Goal: Book appointment/travel/reservation

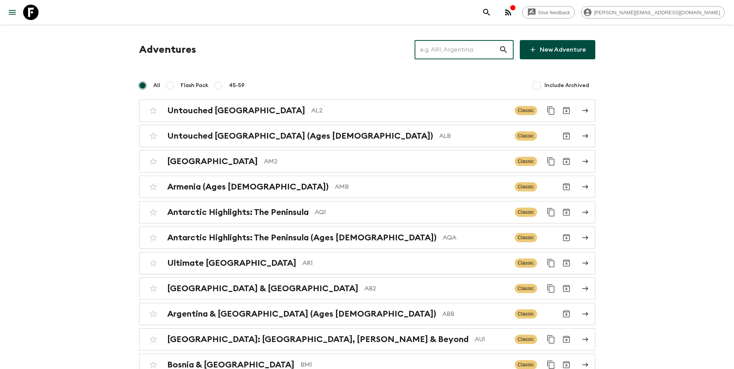
click at [452, 57] on input "text" at bounding box center [457, 50] width 84 height 22
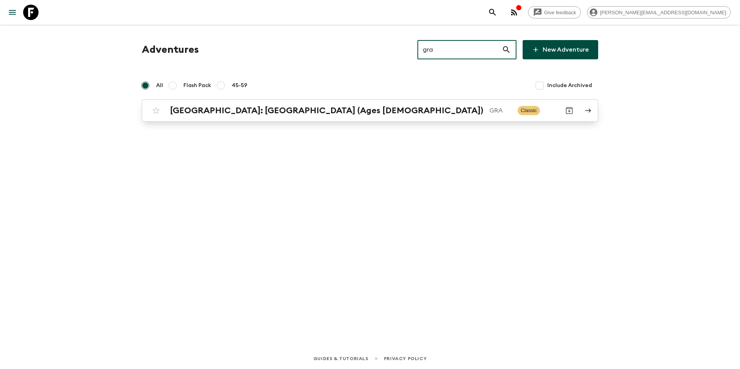
type input "gra"
click at [490, 114] on p "GRA" at bounding box center [501, 110] width 22 height 9
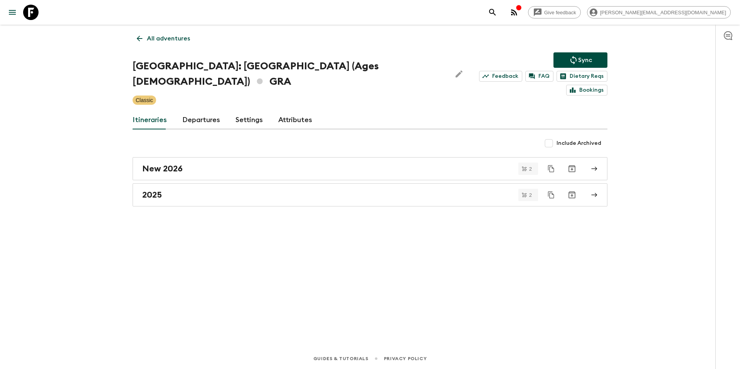
click at [194, 111] on link "Departures" at bounding box center [201, 120] width 38 height 19
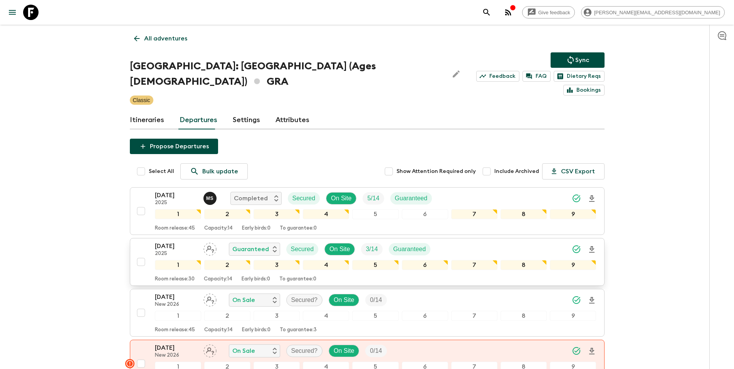
click at [474, 242] on div "[DATE] 2025 Guaranteed Secured On Site 3 / 14 Guaranteed" at bounding box center [376, 249] width 442 height 15
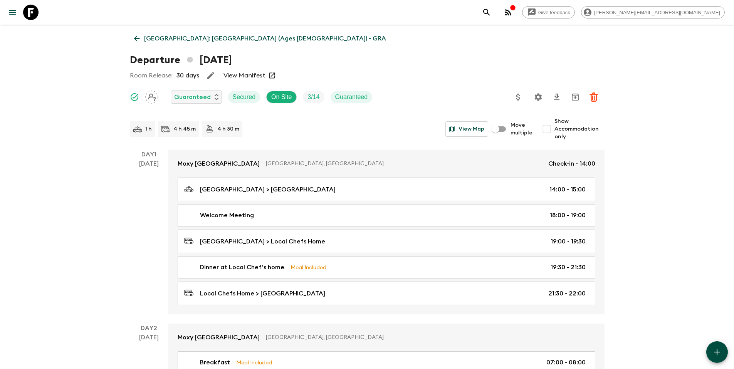
click at [550, 130] on input "Show Accommodation only" at bounding box center [546, 128] width 15 height 15
checkbox input "true"
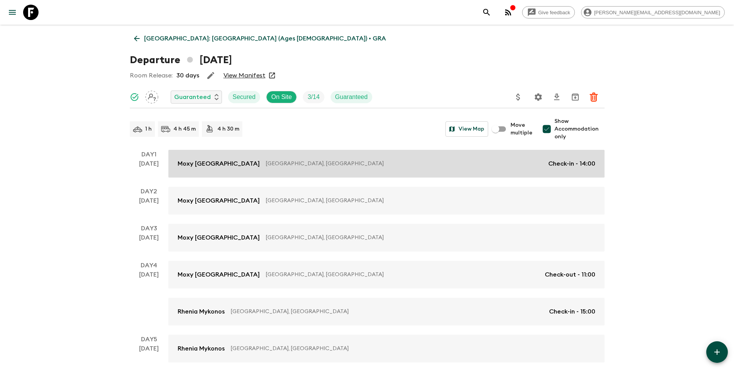
click at [322, 166] on p "[GEOGRAPHIC_DATA], [GEOGRAPHIC_DATA]" at bounding box center [404, 164] width 276 height 8
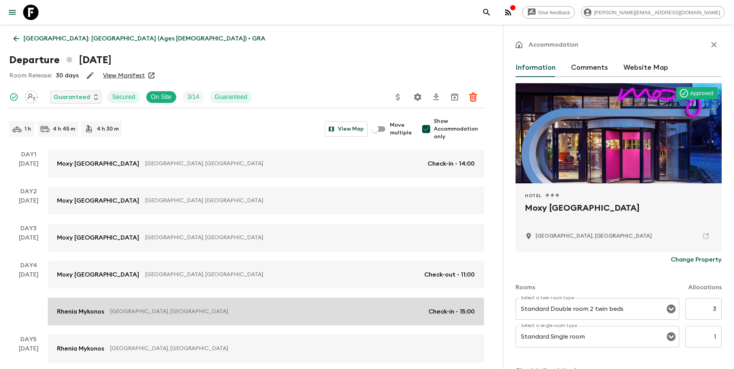
click at [270, 304] on link "Rhenia Mykonos [GEOGRAPHIC_DATA], [GEOGRAPHIC_DATA] Check-in - 15:00" at bounding box center [266, 312] width 436 height 28
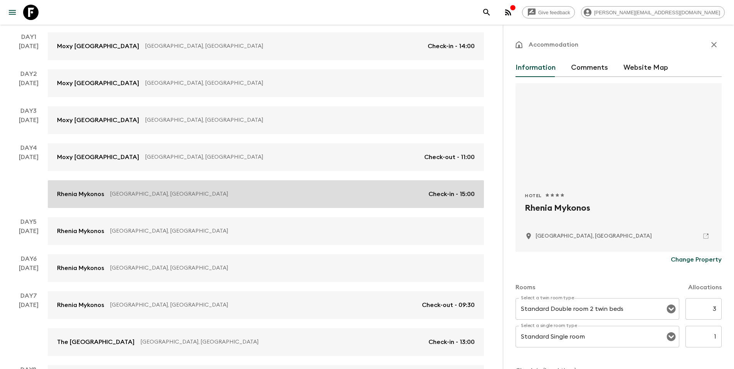
scroll to position [221, 0]
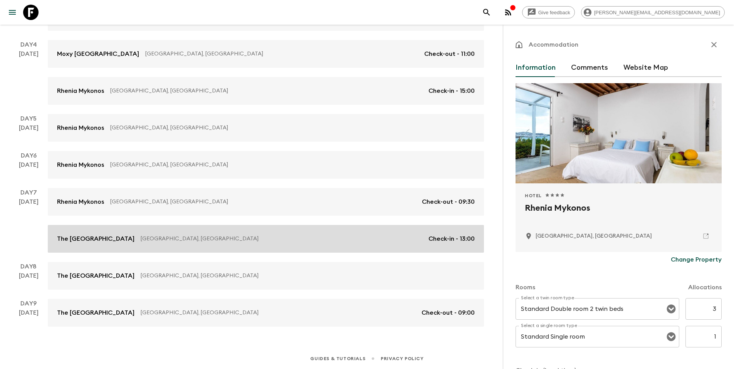
click at [220, 239] on p "[GEOGRAPHIC_DATA], [GEOGRAPHIC_DATA]" at bounding box center [282, 239] width 282 height 8
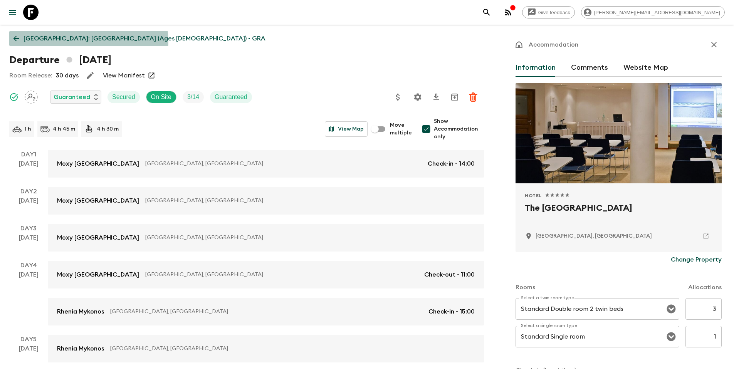
click at [86, 41] on p "[GEOGRAPHIC_DATA]: [GEOGRAPHIC_DATA] (Ages [DEMOGRAPHIC_DATA]) • GRA" at bounding box center [145, 38] width 242 height 9
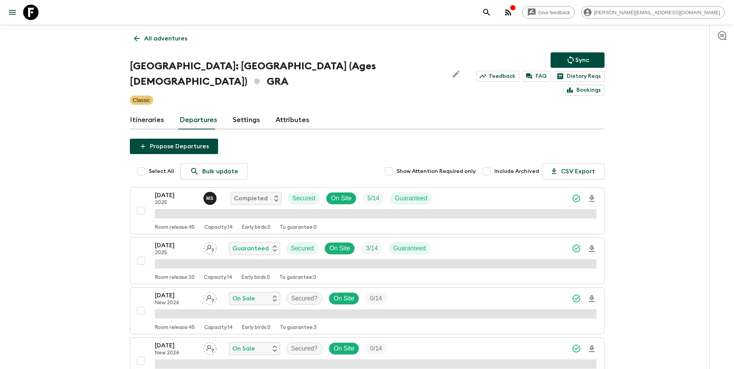
click at [161, 41] on p "All adventures" at bounding box center [165, 38] width 43 height 9
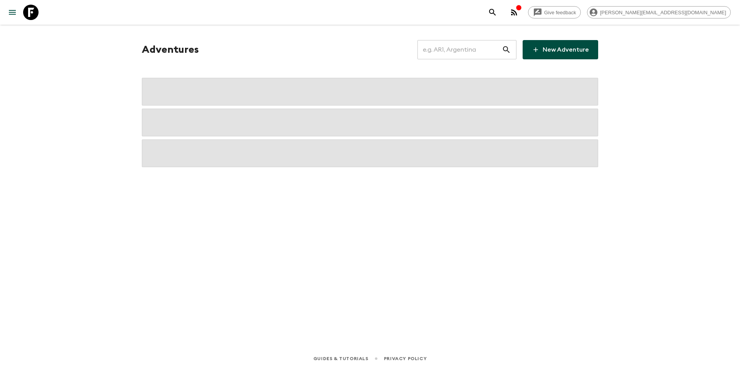
click at [462, 53] on input "text" at bounding box center [460, 50] width 84 height 22
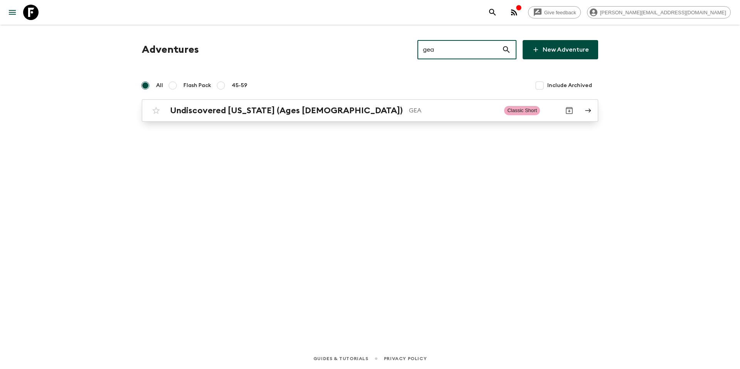
type input "gea"
click at [409, 110] on p "GEA" at bounding box center [453, 110] width 89 height 9
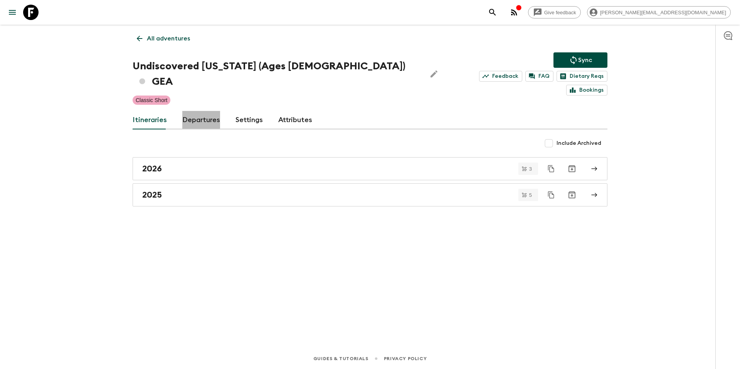
click at [199, 111] on link "Departures" at bounding box center [201, 120] width 38 height 19
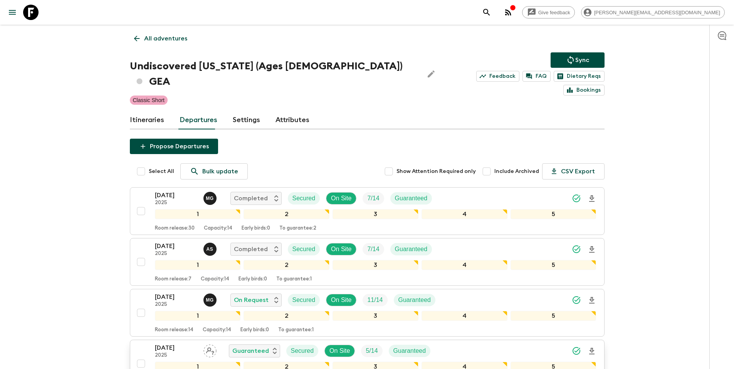
click at [486, 344] on div "[DATE] 2025 Guaranteed Secured On Site 5 / 14 Guaranteed" at bounding box center [376, 351] width 442 height 15
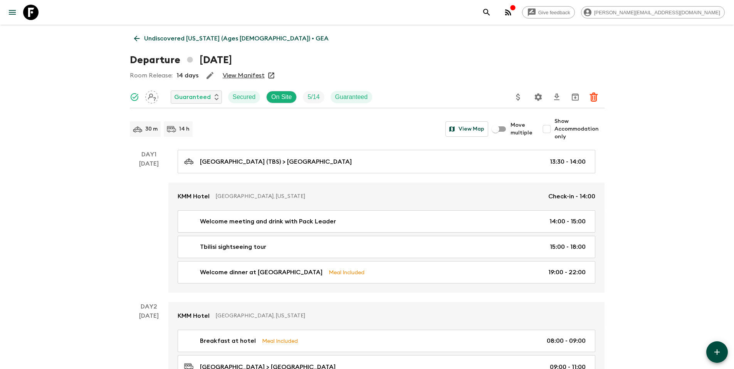
click at [568, 125] on span "Show Accommodation only" at bounding box center [580, 129] width 50 height 23
click at [555, 125] on input "Show Accommodation only" at bounding box center [546, 128] width 15 height 15
checkbox input "true"
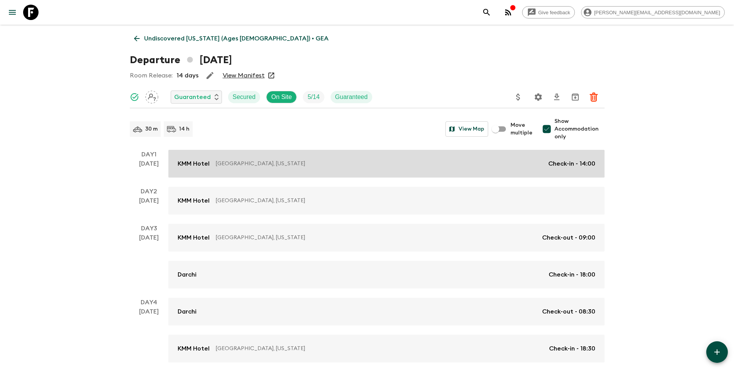
click at [372, 158] on link "[GEOGRAPHIC_DATA], [US_STATE] Check-in - 14:00" at bounding box center [386, 164] width 436 height 28
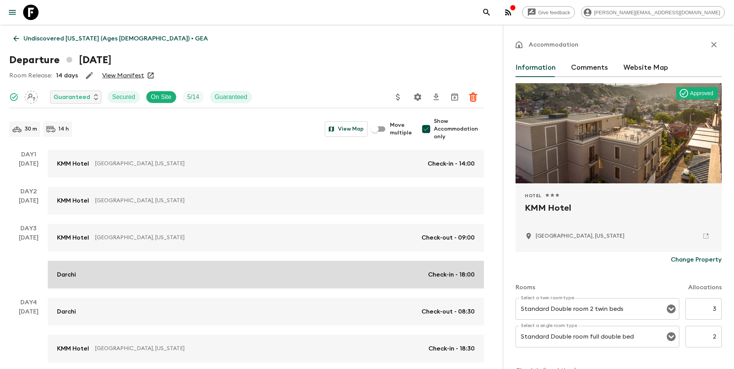
click at [184, 275] on div "Darchi Check-in - 18:00" at bounding box center [266, 274] width 418 height 9
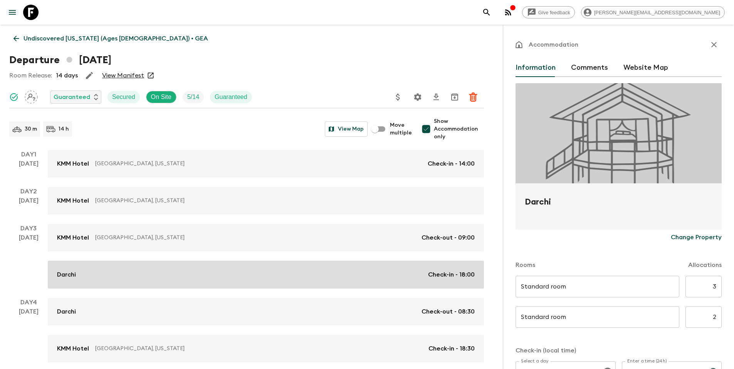
type input "Day 3"
type input "18:00"
type input "Day 4"
type input "08:30"
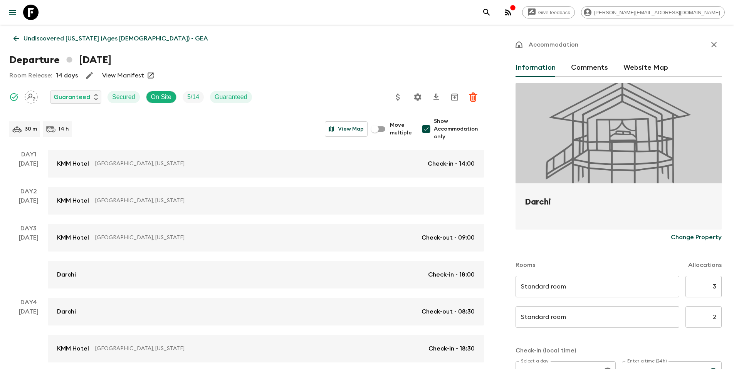
click at [19, 35] on icon at bounding box center [16, 38] width 8 height 8
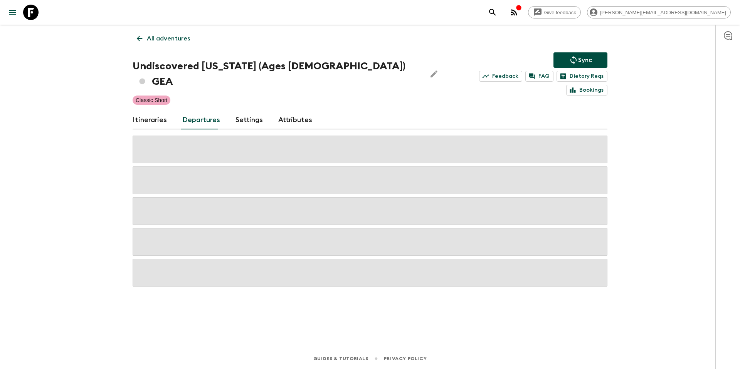
click at [168, 44] on link "All adventures" at bounding box center [164, 38] width 62 height 15
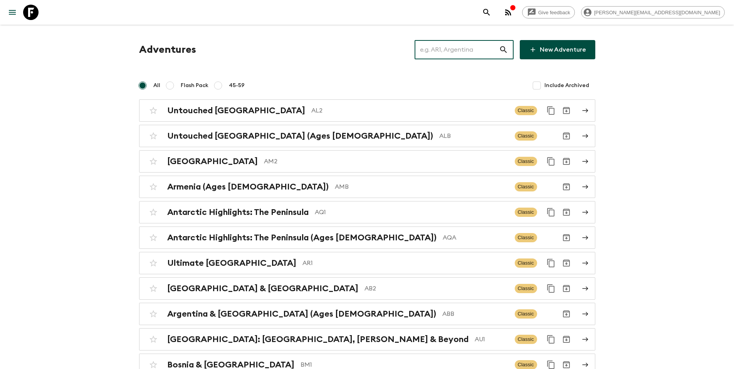
click at [455, 49] on input "text" at bounding box center [457, 50] width 84 height 22
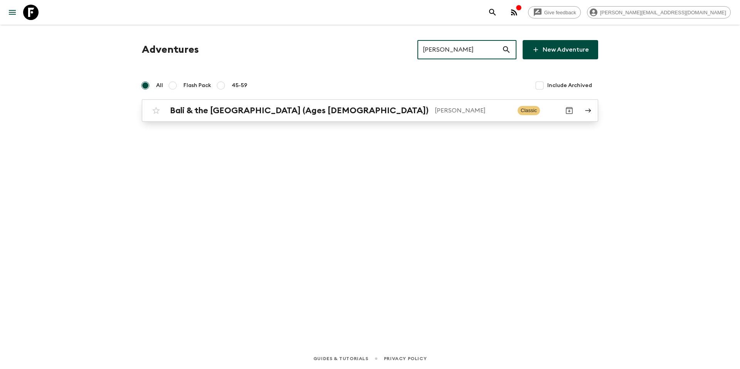
type input "[PERSON_NAME]"
click at [435, 115] on p "[PERSON_NAME]" at bounding box center [473, 110] width 77 height 9
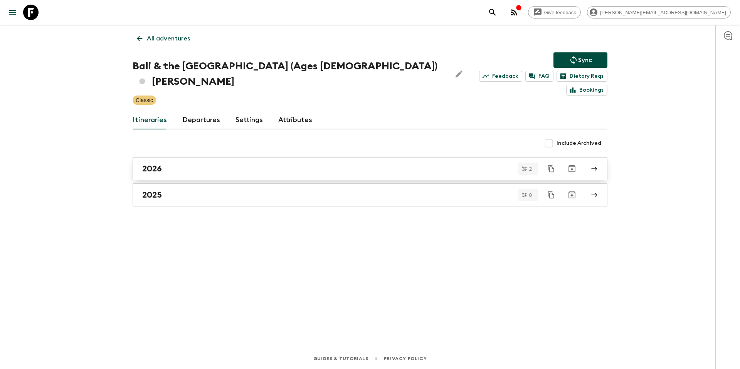
click at [230, 164] on div "2026" at bounding box center [362, 169] width 441 height 10
